Goal: Find specific page/section: Find specific page/section

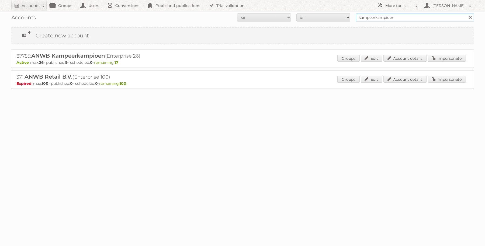
drag, startPoint x: 405, startPoint y: 18, endPoint x: 334, endPoint y: 19, distance: 70.6
click at [334, 19] on form "All Active Expired Pending All Paid Trials Self service kampeerkampioen Search" at bounding box center [242, 17] width 463 height 8
type input "ford"
click at [466, 13] on input "Search" at bounding box center [470, 17] width 8 height 8
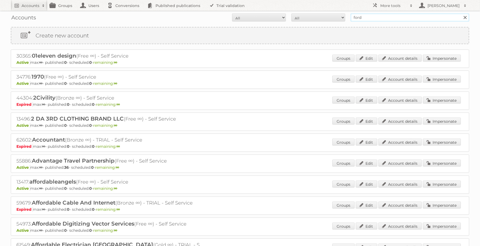
click at [392, 17] on input "ford" at bounding box center [409, 17] width 119 height 8
type input "ford nl"
click at [461, 13] on input "Search" at bounding box center [465, 17] width 8 height 8
